Goal: Find specific page/section: Find specific page/section

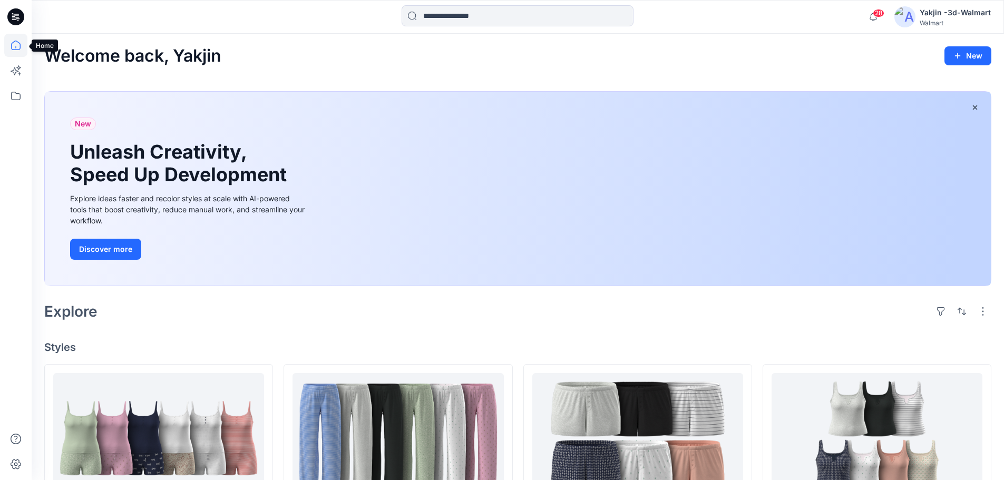
click at [6, 48] on icon at bounding box center [15, 45] width 23 height 23
click at [12, 47] on icon at bounding box center [15, 45] width 23 height 23
click at [15, 44] on icon at bounding box center [15, 45] width 23 height 23
click at [14, 18] on icon at bounding box center [15, 16] width 17 height 17
click at [14, 97] on icon at bounding box center [15, 95] width 23 height 23
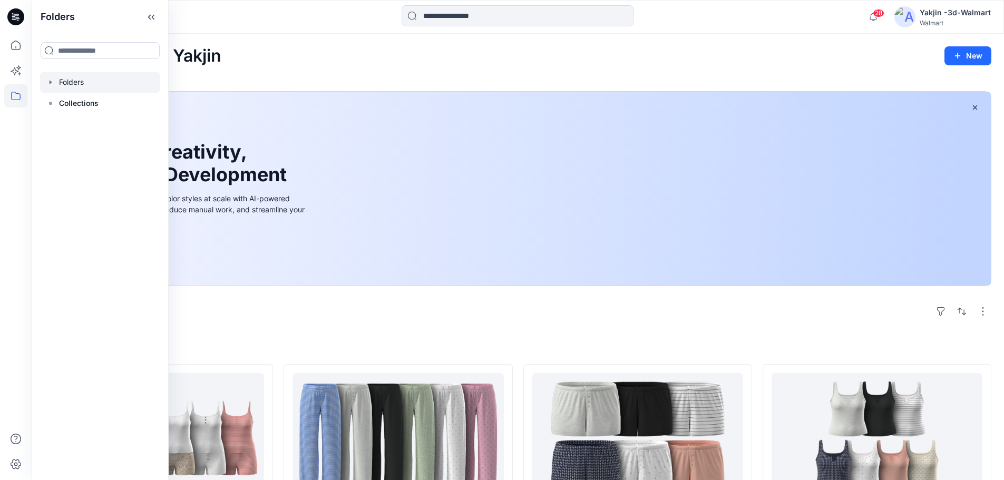
click at [98, 79] on div at bounding box center [100, 82] width 120 height 21
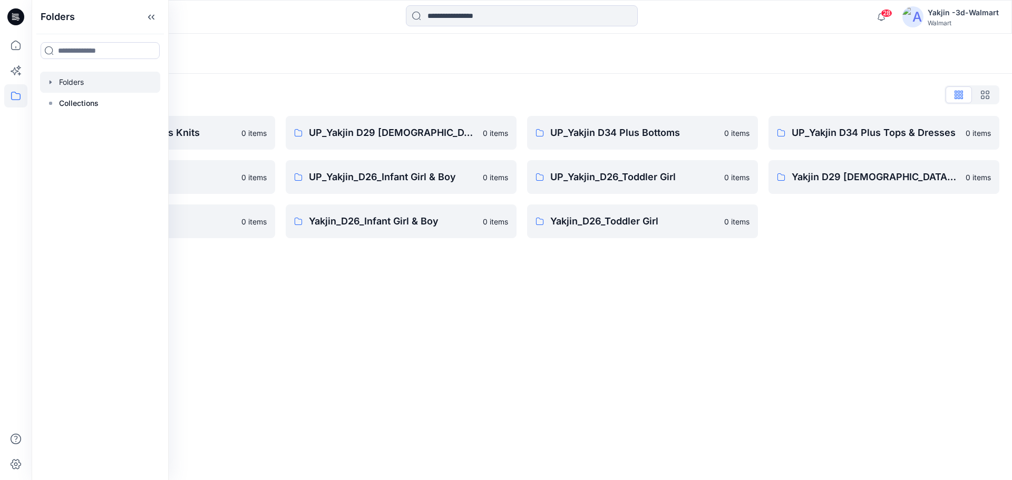
click at [359, 311] on div "Folders Folders List FA Yakjin D34 Womens Knits 0 items UP_Yakjin_D24_Boys 0 it…" at bounding box center [522, 257] width 980 height 446
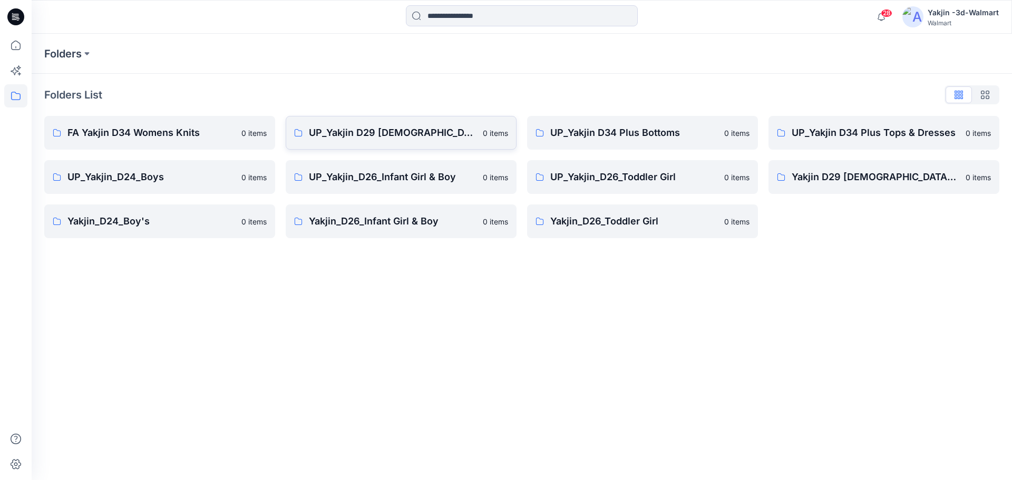
click at [339, 132] on p "UP_Yakjin D29 [DEMOGRAPHIC_DATA] Sleep" at bounding box center [393, 132] width 168 height 15
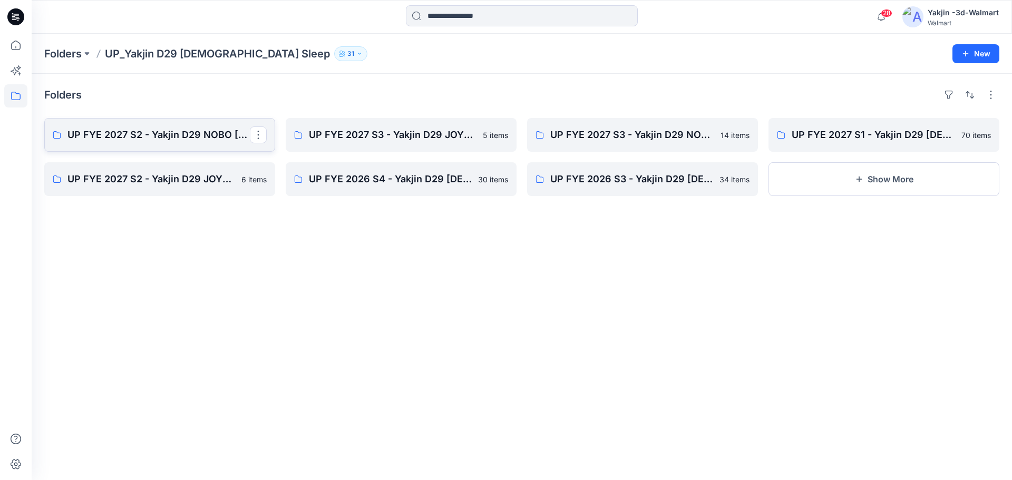
click at [150, 139] on p "UP FYE 2027 S2 - Yakjin D29 NOBO [DEMOGRAPHIC_DATA] Sleepwear" at bounding box center [158, 135] width 182 height 15
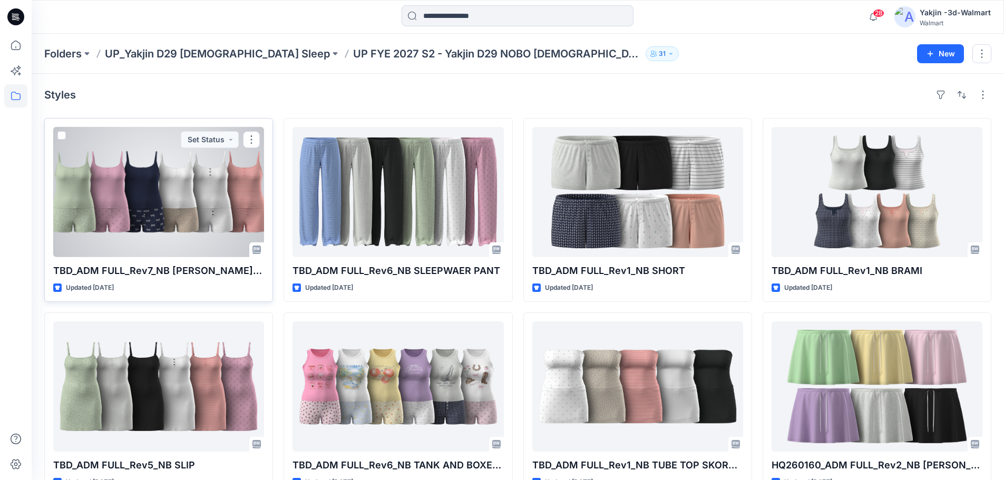
click at [153, 198] on div at bounding box center [158, 192] width 211 height 130
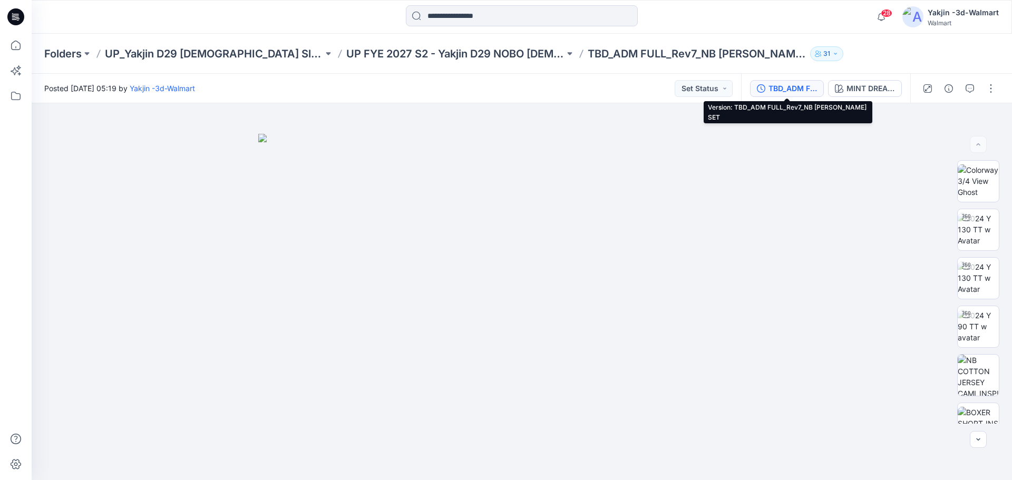
click at [775, 93] on div "TBD_ADM FULL_Rev7_NB [PERSON_NAME] SET" at bounding box center [792, 89] width 48 height 12
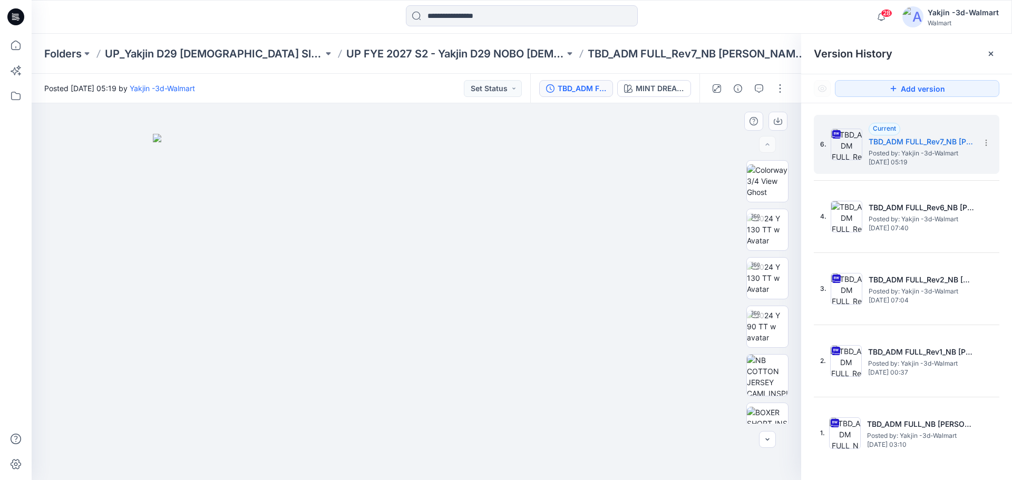
click at [599, 148] on img at bounding box center [416, 307] width 527 height 347
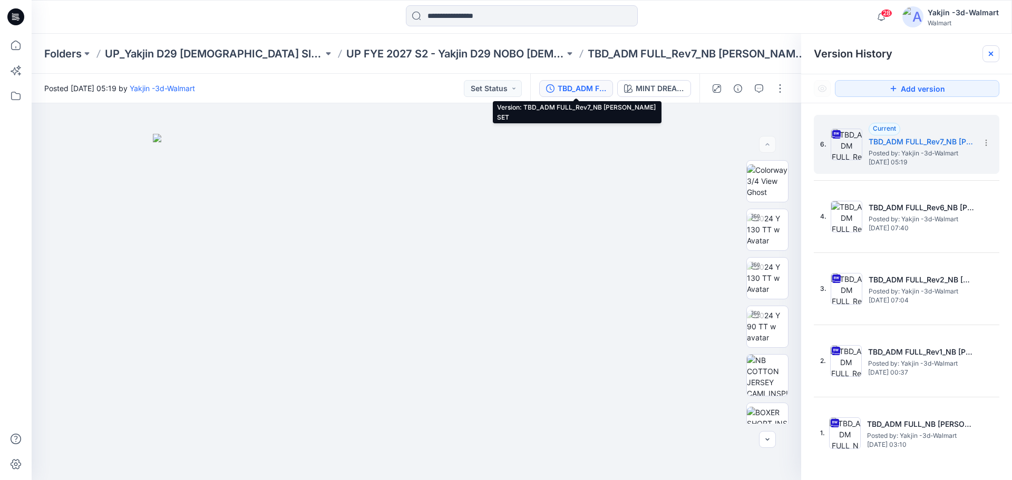
click at [990, 52] on icon at bounding box center [991, 54] width 8 height 8
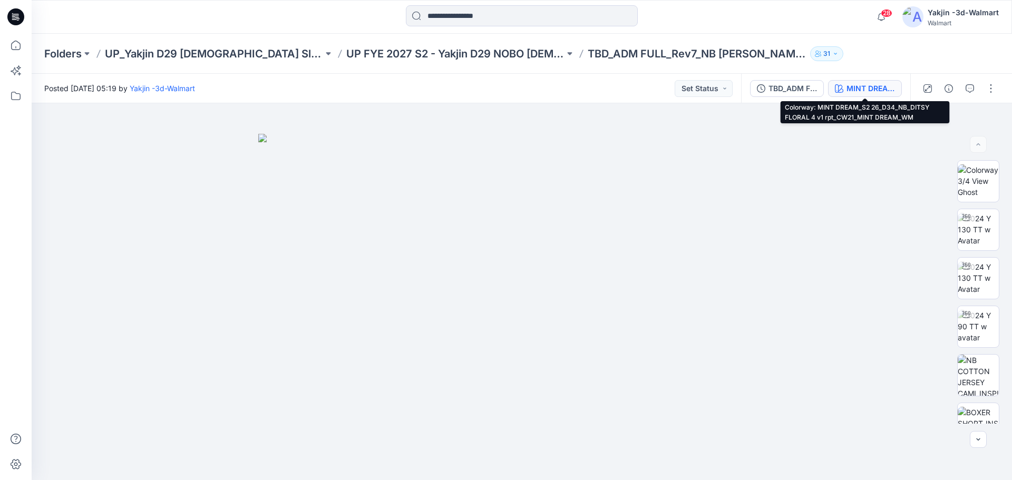
click at [869, 94] on div "MINT DREAM_S2 26_D34_NB_DITSY FLORAL 4 v1 rpt_CW21_MINT DREAM_WM" at bounding box center [870, 89] width 48 height 12
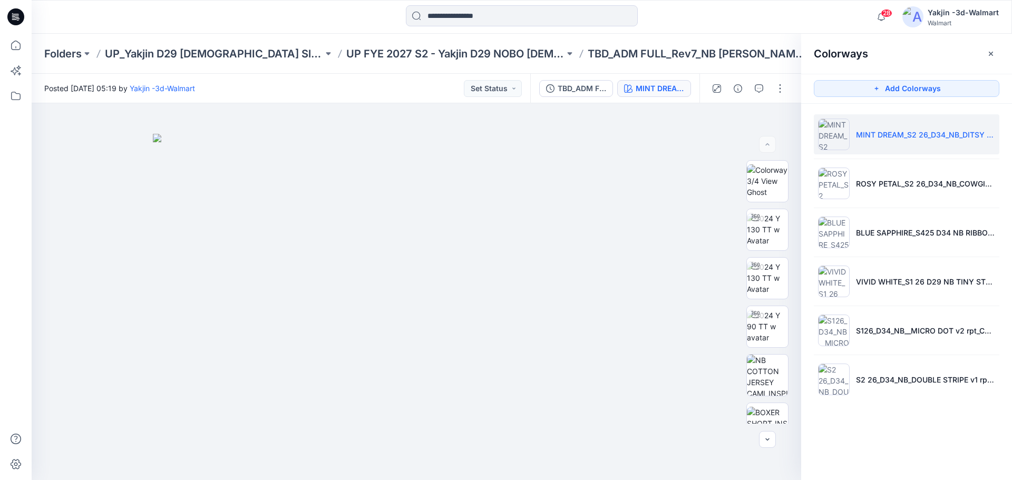
click at [871, 142] on li "MINT DREAM_S2 26_D34_NB_DITSY FLORAL 4 v1 rpt_CW21_MINT DREAM_WM" at bounding box center [907, 134] width 186 height 40
click at [991, 52] on icon "button" at bounding box center [991, 54] width 8 height 8
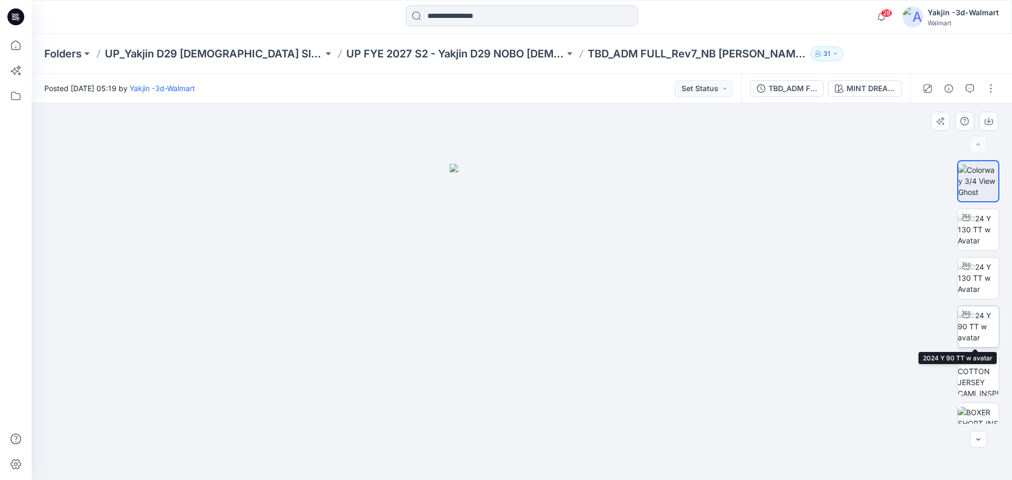
click at [981, 333] on img at bounding box center [978, 326] width 41 height 33
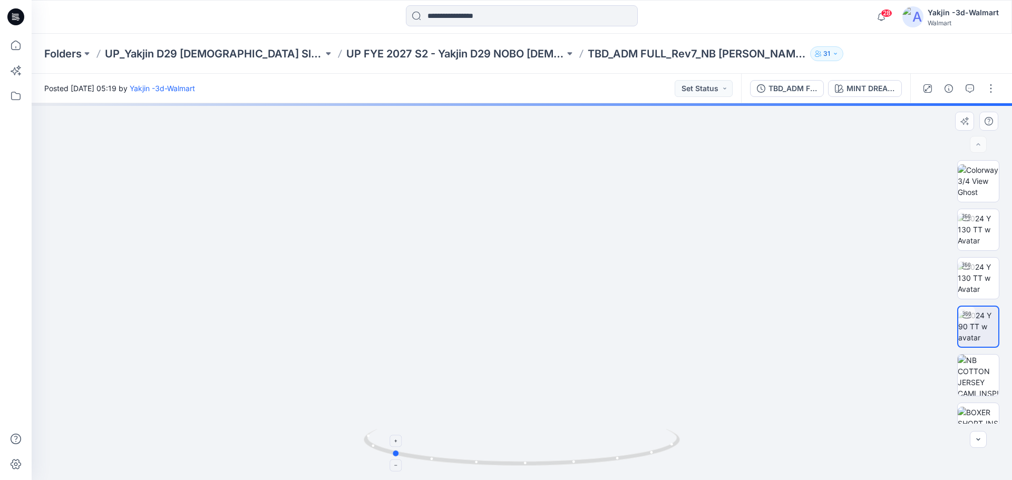
drag, startPoint x: 669, startPoint y: 447, endPoint x: 539, endPoint y: 457, distance: 130.6
click at [539, 457] on icon at bounding box center [523, 449] width 319 height 40
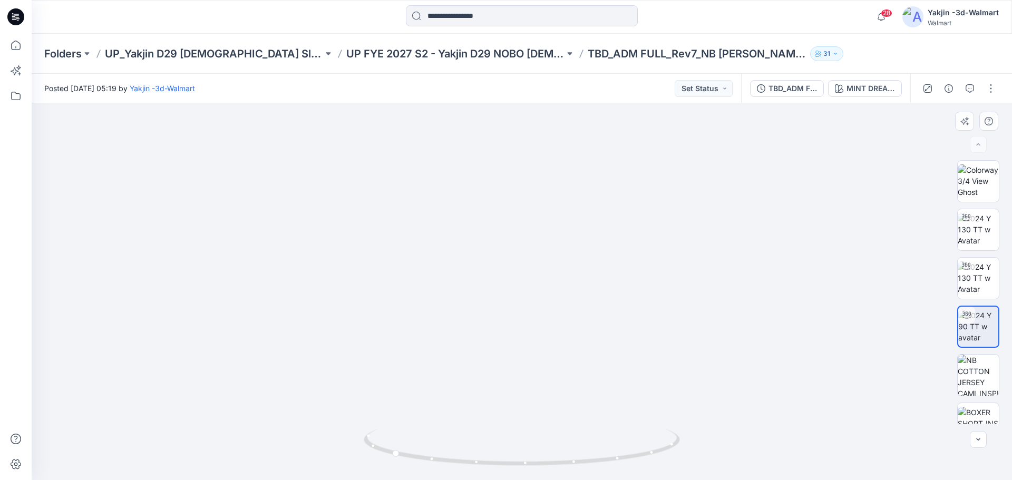
drag, startPoint x: 572, startPoint y: 354, endPoint x: 569, endPoint y: 307, distance: 47.0
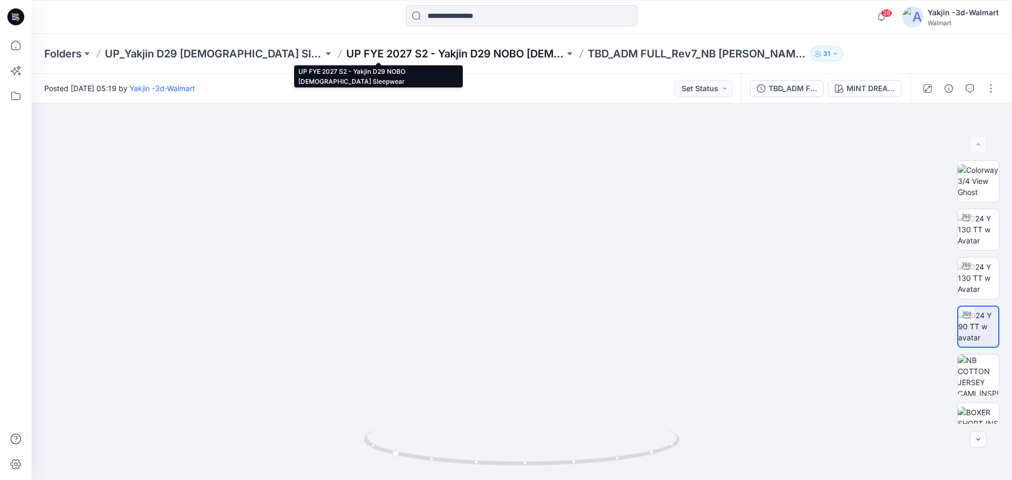
click at [360, 58] on p "UP FYE 2027 S2 - Yakjin D29 NOBO [DEMOGRAPHIC_DATA] Sleepwear" at bounding box center [455, 53] width 218 height 15
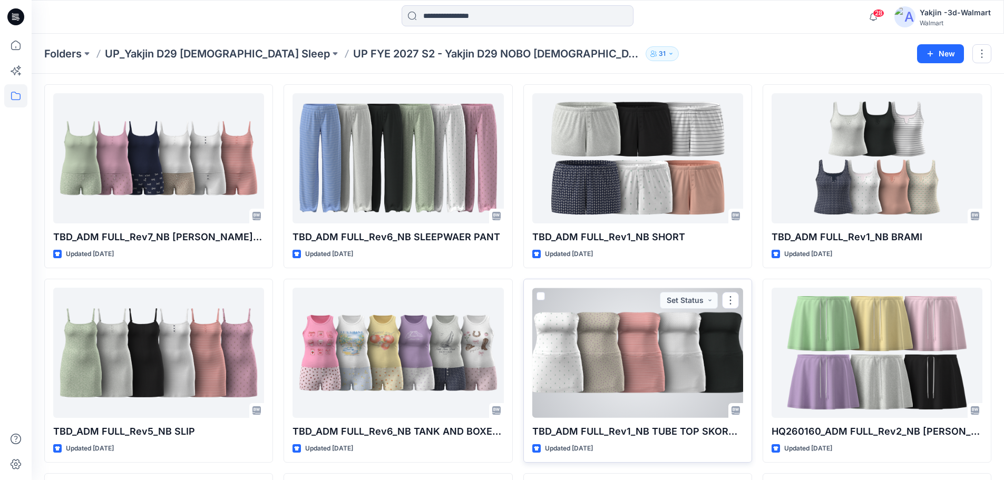
scroll to position [53, 0]
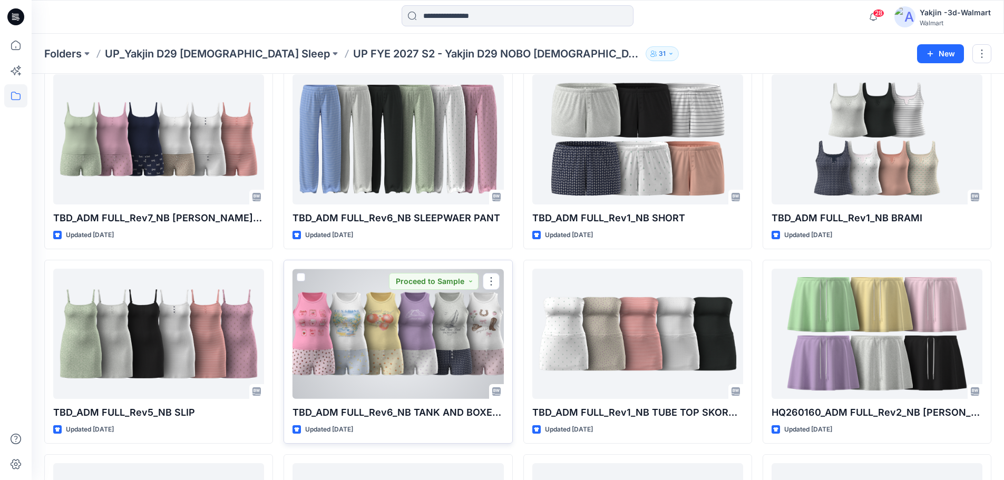
click at [386, 349] on div at bounding box center [397, 334] width 211 height 130
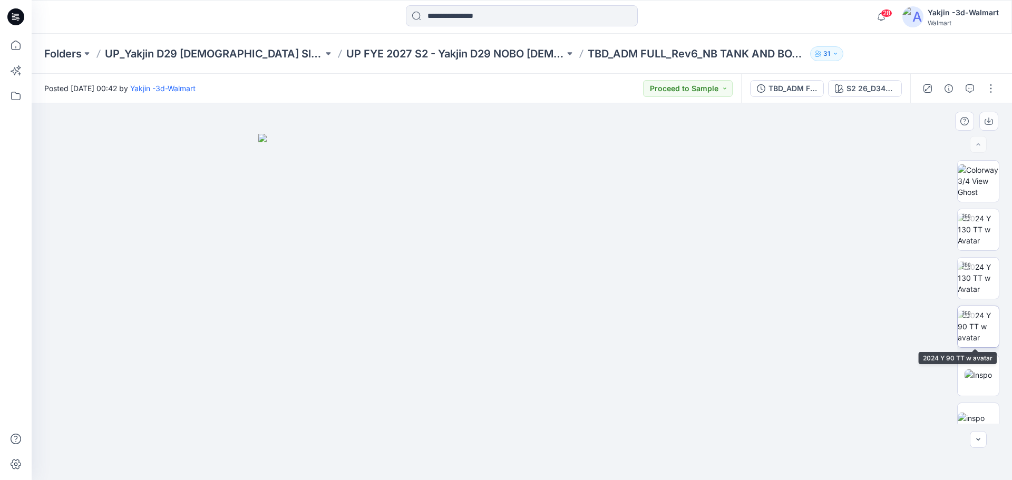
click at [964, 323] on div at bounding box center [966, 314] width 17 height 17
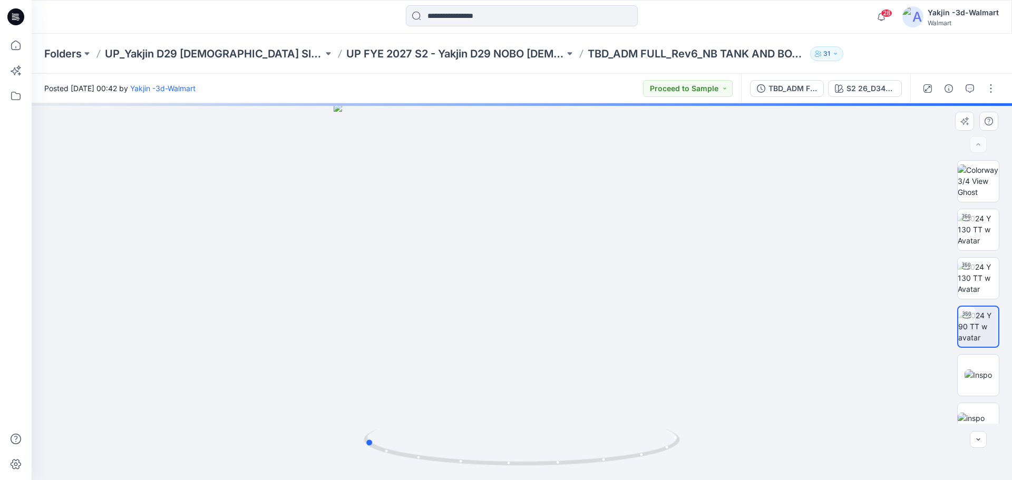
drag, startPoint x: 687, startPoint y: 439, endPoint x: 530, endPoint y: 422, distance: 158.5
click at [530, 422] on div at bounding box center [522, 291] width 980 height 377
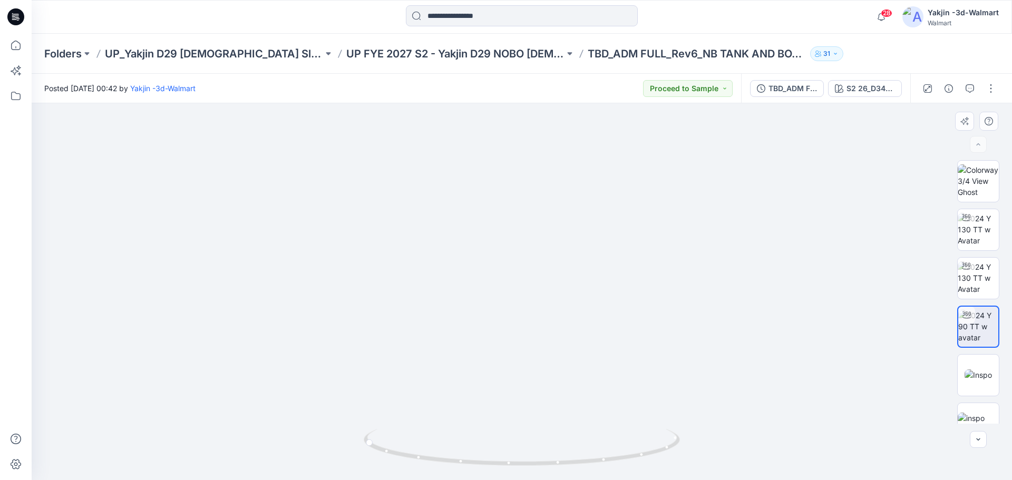
drag, startPoint x: 543, startPoint y: 289, endPoint x: 524, endPoint y: 160, distance: 131.1
drag, startPoint x: 524, startPoint y: 160, endPoint x: 563, endPoint y: 284, distance: 129.8
drag, startPoint x: 680, startPoint y: 256, endPoint x: 628, endPoint y: 255, distance: 52.7
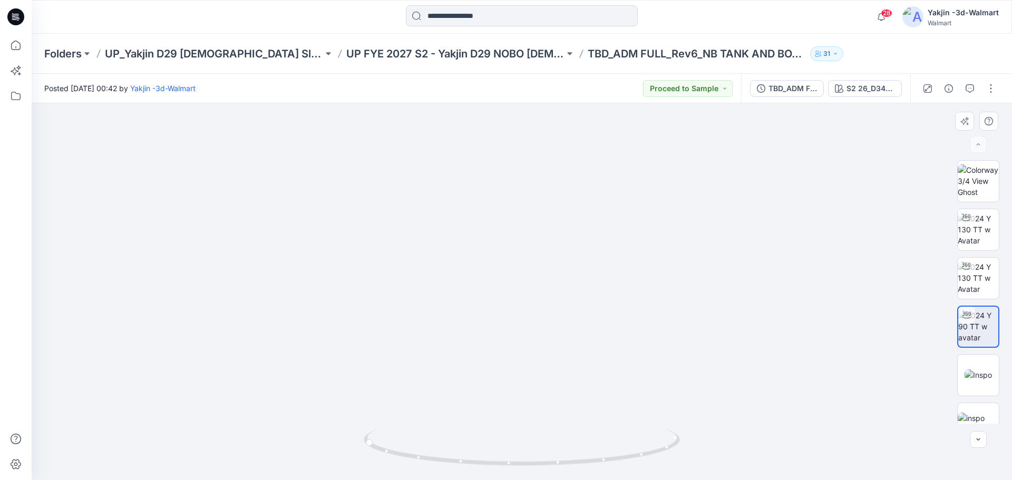
drag, startPoint x: 615, startPoint y: 460, endPoint x: 314, endPoint y: 454, distance: 301.0
click at [314, 454] on div at bounding box center [522, 291] width 980 height 377
drag, startPoint x: 502, startPoint y: 469, endPoint x: 828, endPoint y: 364, distance: 342.5
click at [828, 364] on div at bounding box center [522, 291] width 980 height 377
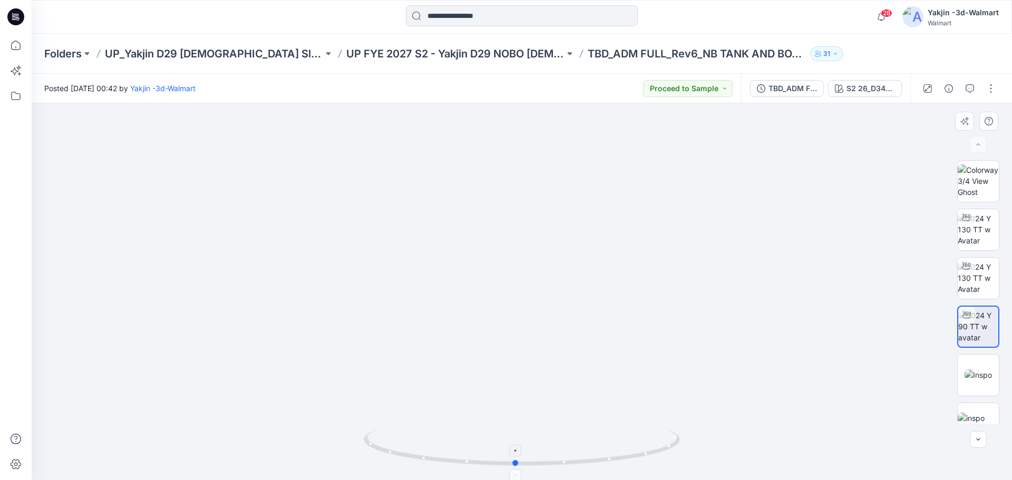
drag, startPoint x: 588, startPoint y: 462, endPoint x: 400, endPoint y: 458, distance: 188.2
click at [400, 458] on icon at bounding box center [523, 449] width 319 height 40
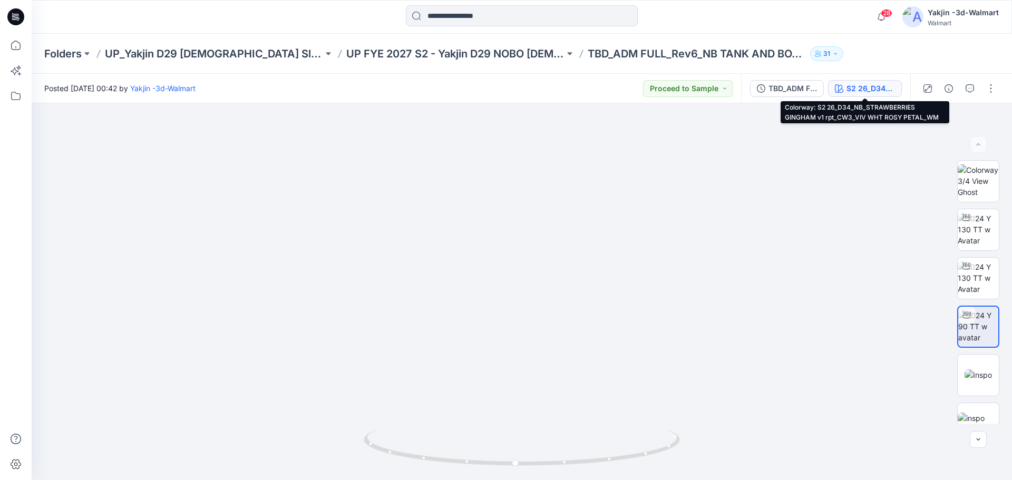
click at [844, 82] on button "S2 26_D34_NB_STRAWBERRIES GINGHAM v1 rpt_CW3_VIV WHT ROSY PETAL_WM" at bounding box center [865, 88] width 74 height 17
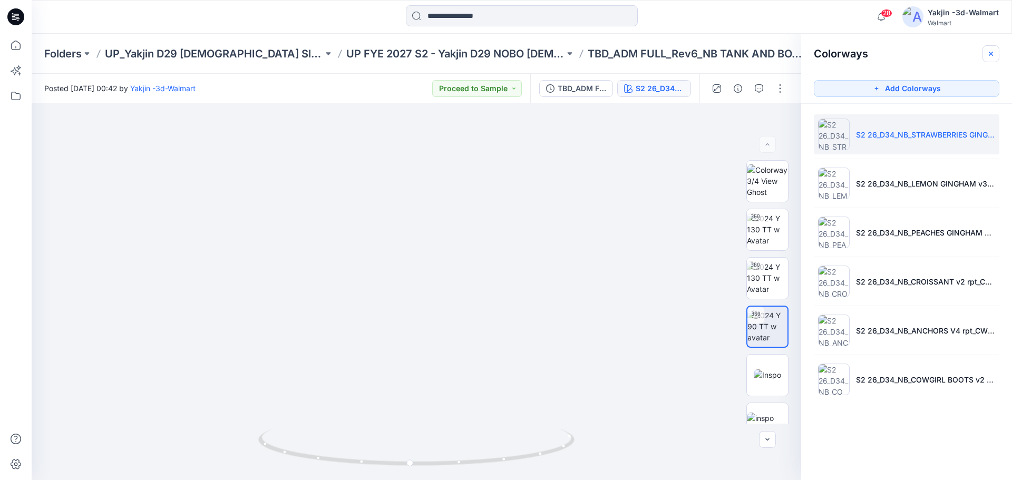
click at [988, 55] on icon "button" at bounding box center [991, 54] width 8 height 8
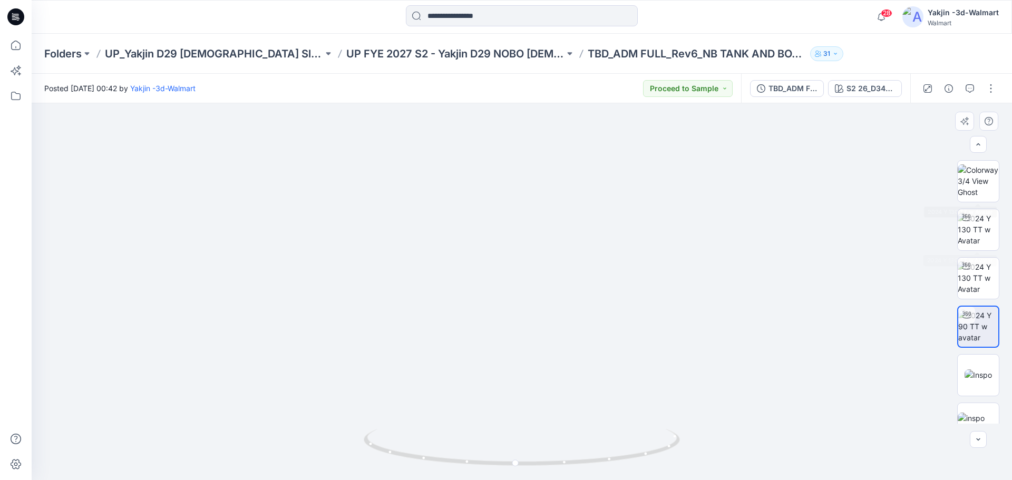
scroll to position [158, 0]
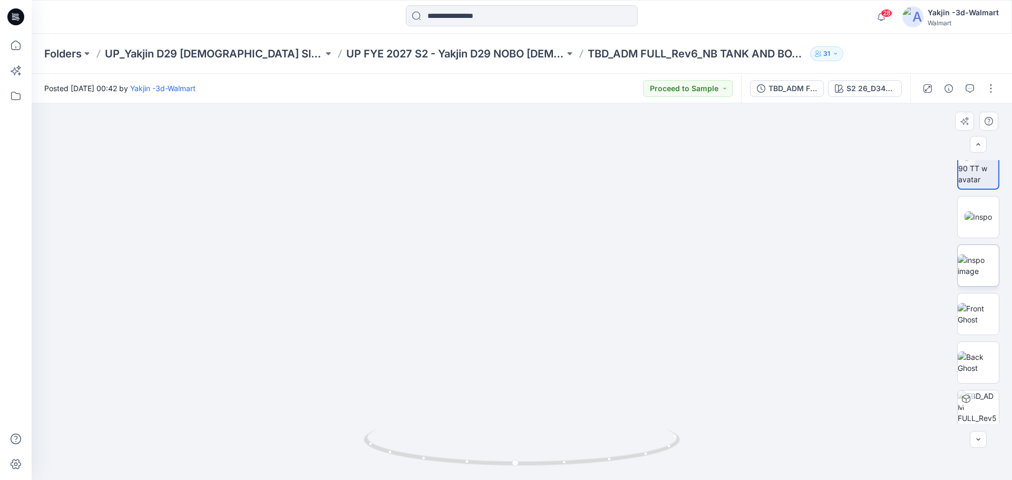
click at [960, 255] on img at bounding box center [978, 266] width 41 height 22
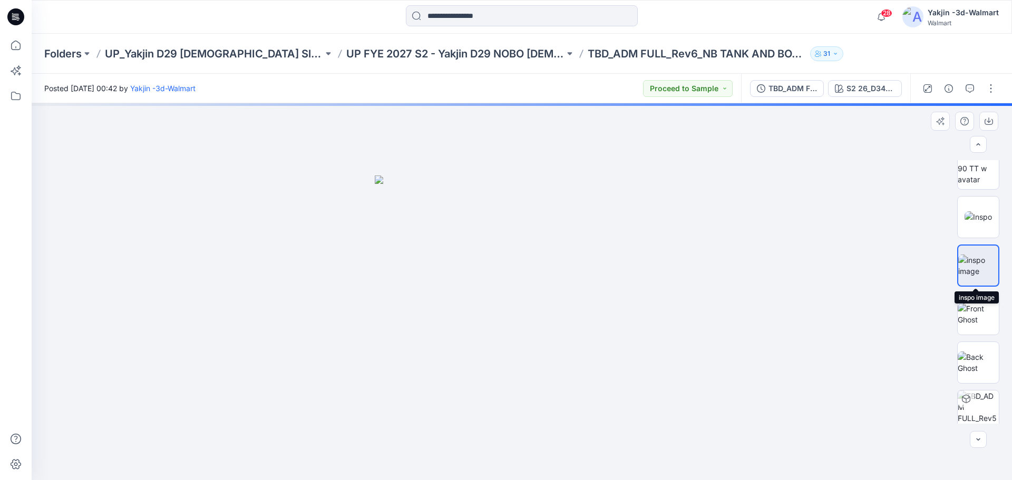
scroll to position [158, 0]
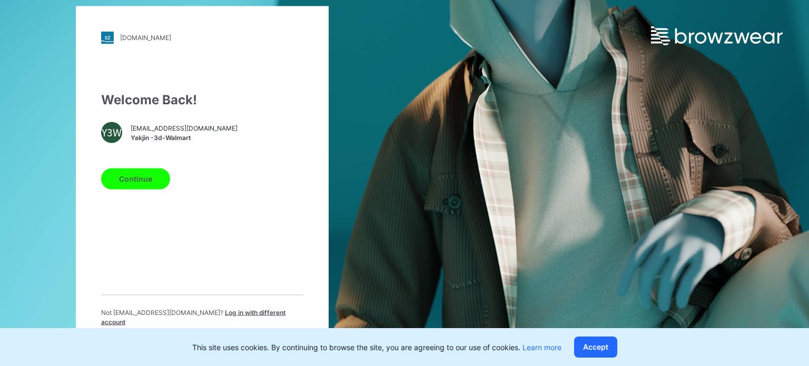
click at [122, 177] on button "Continue" at bounding box center [135, 178] width 69 height 21
